Goal: Task Accomplishment & Management: Use online tool/utility

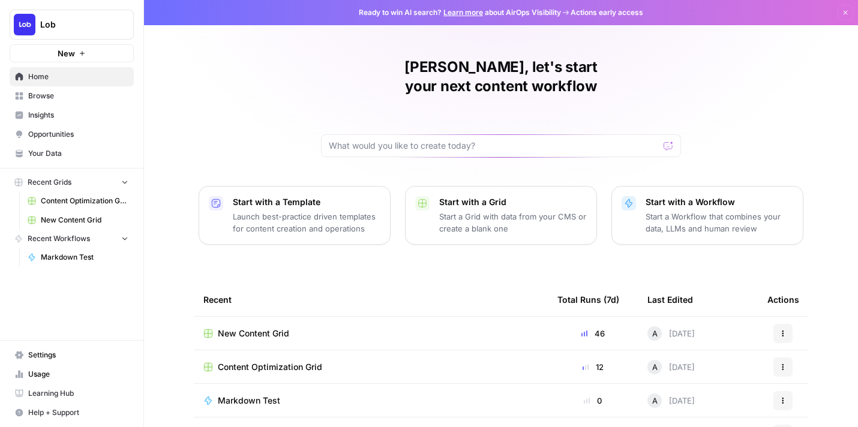
click at [266, 328] on span "New Content Grid" at bounding box center [253, 334] width 71 height 12
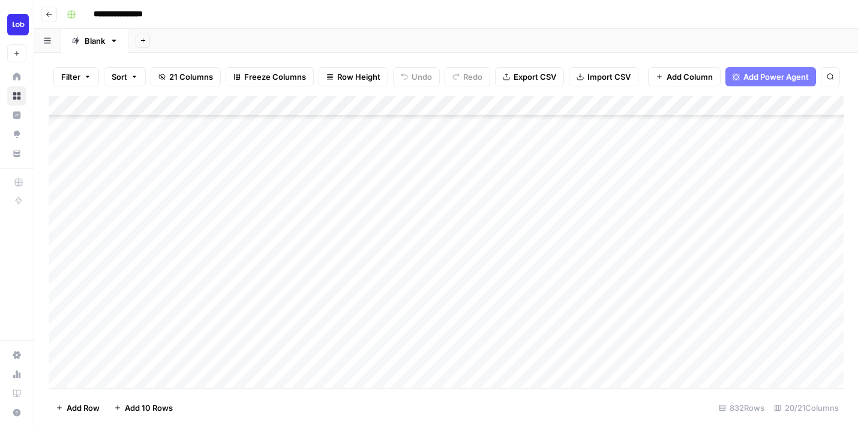
scroll to position [285, 0]
click at [353, 212] on div "Add Column" at bounding box center [446, 242] width 795 height 292
click at [352, 218] on div "Add Column" at bounding box center [446, 242] width 795 height 292
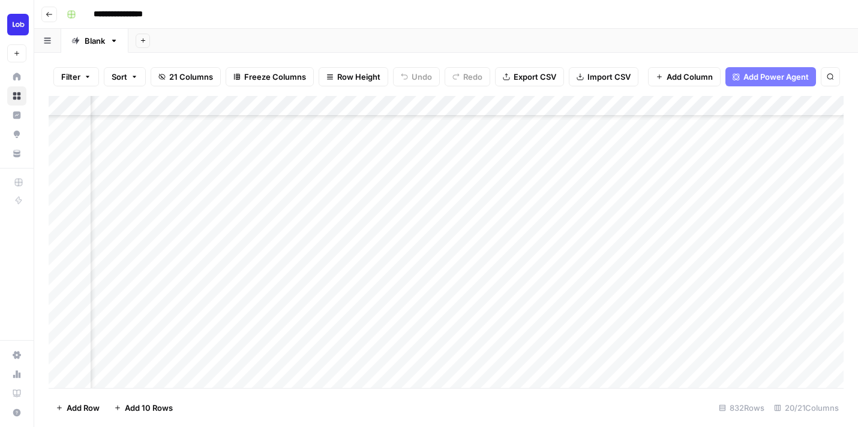
click at [555, 217] on div "Add Column" at bounding box center [446, 242] width 795 height 292
click at [555, 218] on div at bounding box center [571, 218] width 113 height 22
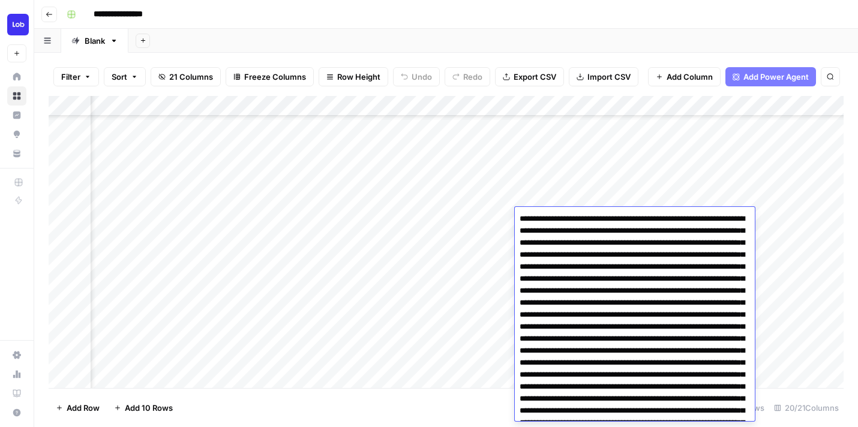
click at [596, 22] on div "**********" at bounding box center [454, 14] width 784 height 19
